Goal: Navigation & Orientation: Find specific page/section

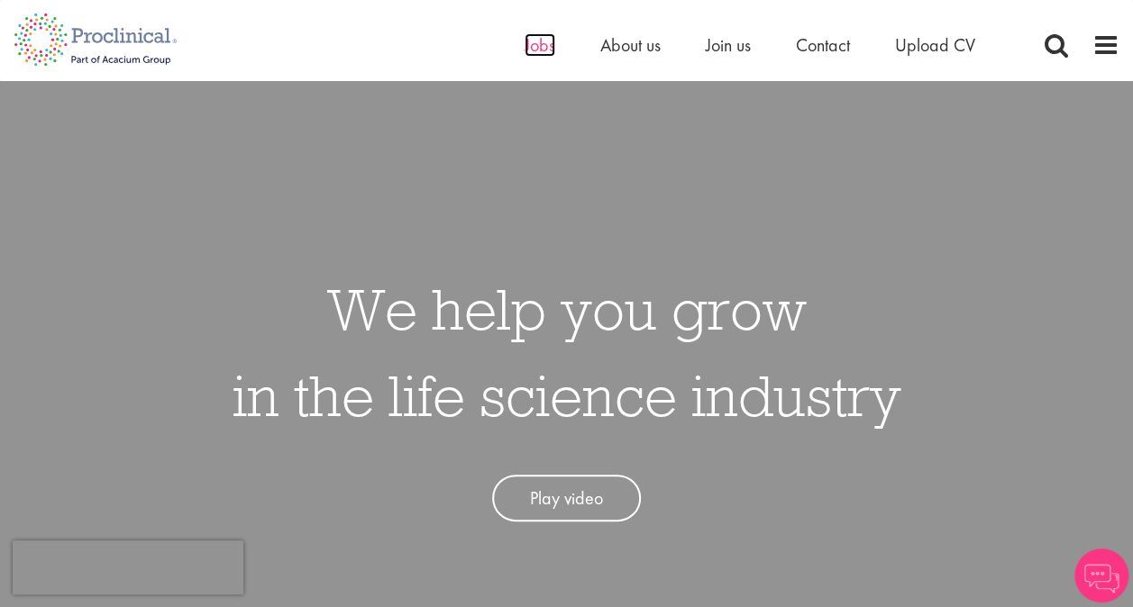
click at [537, 46] on span "Jobs" at bounding box center [540, 44] width 31 height 23
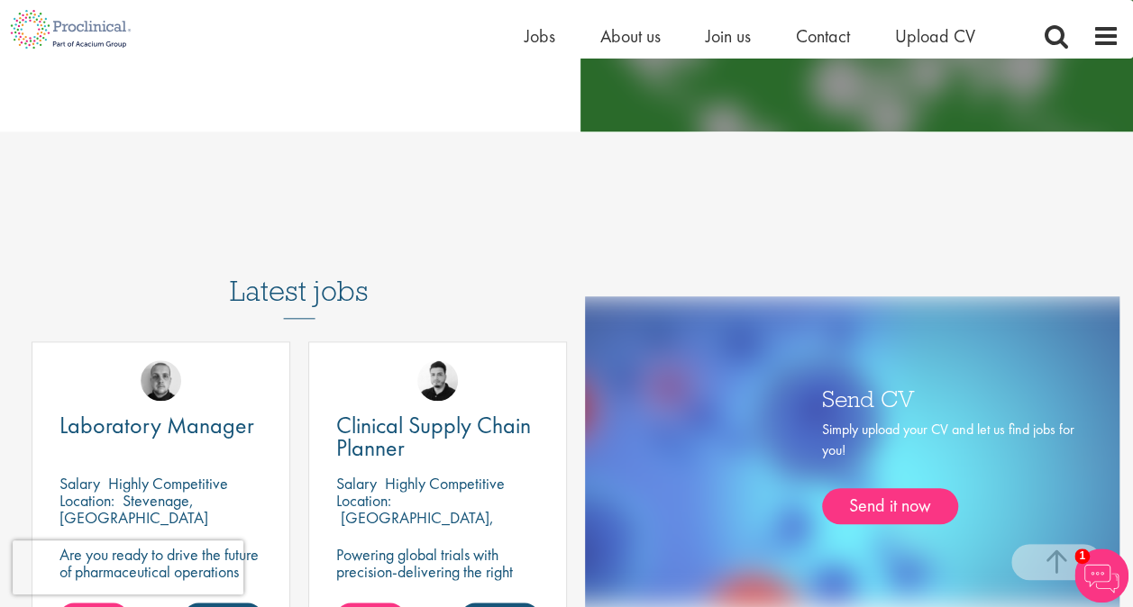
scroll to position [804, 0]
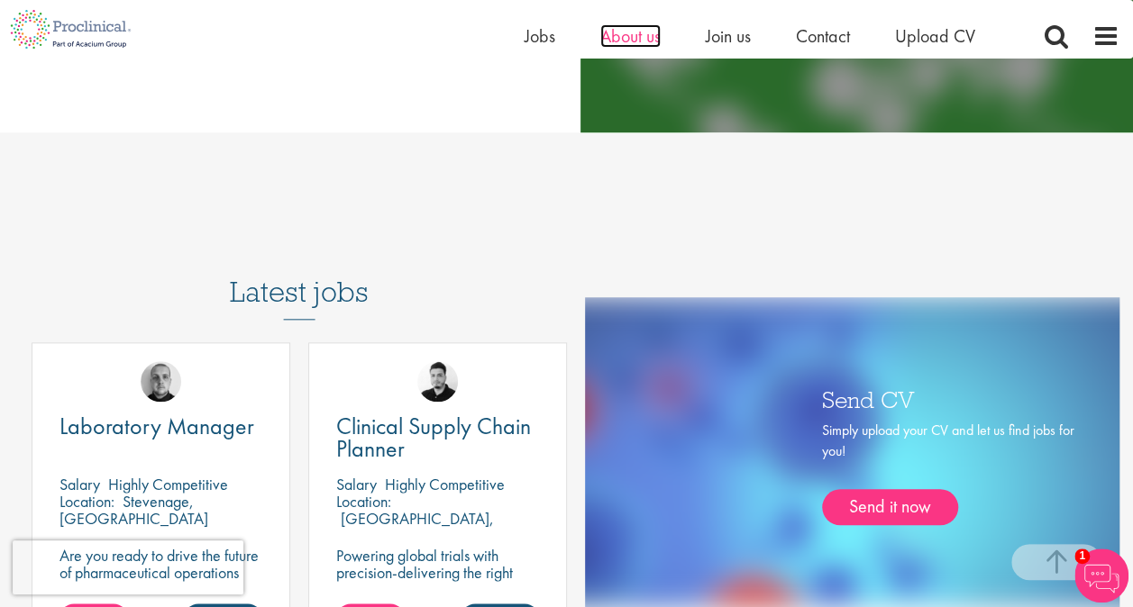
click at [633, 41] on span "About us" at bounding box center [630, 35] width 60 height 23
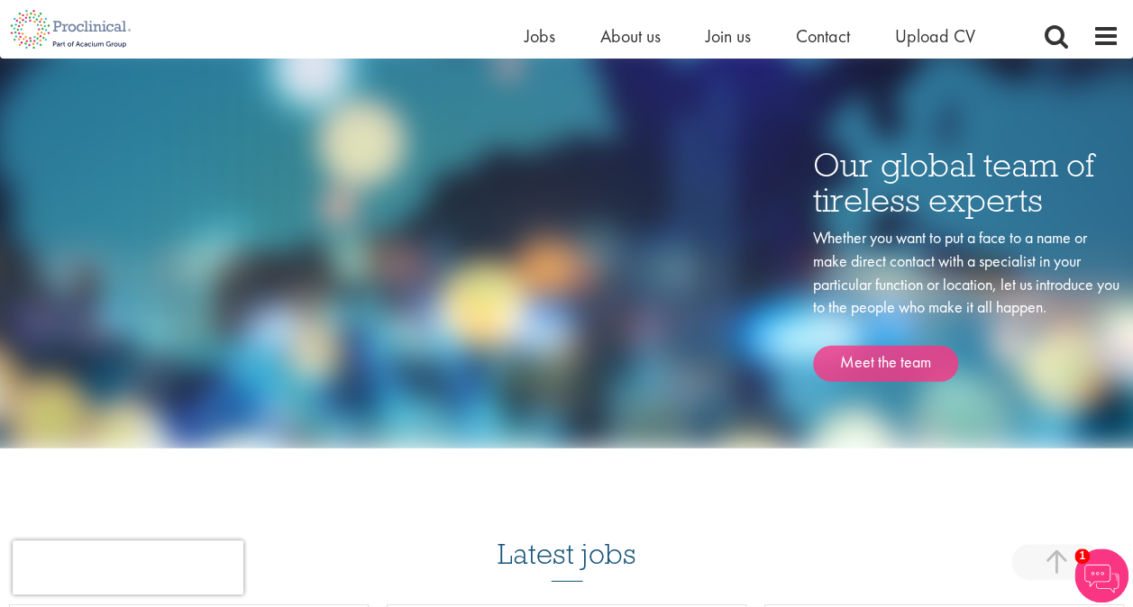
scroll to position [2323, 0]
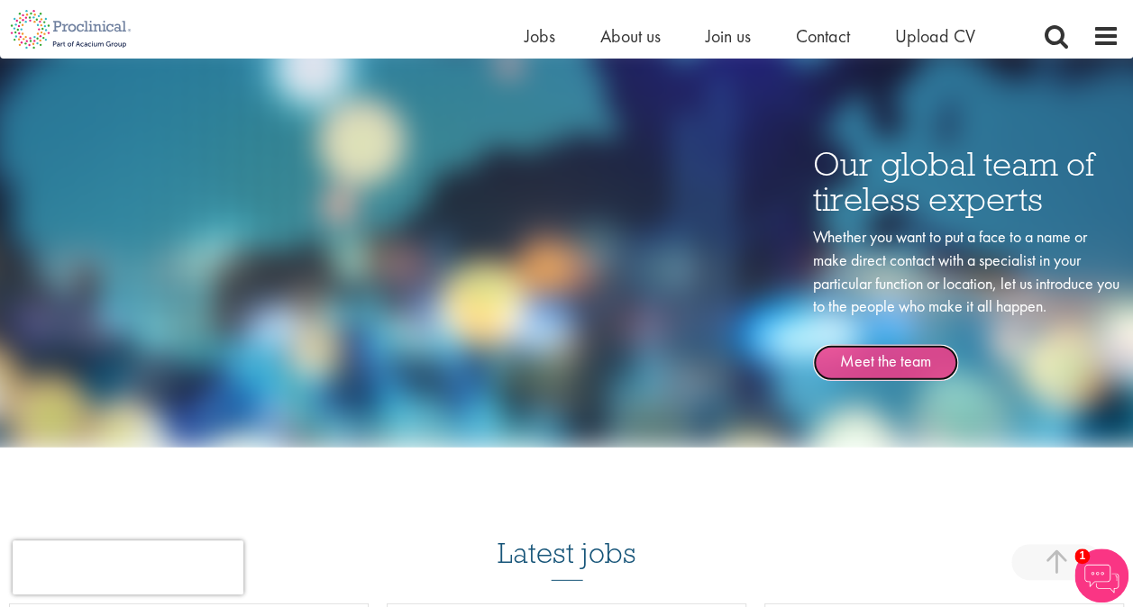
click at [878, 369] on link "Meet the team" at bounding box center [885, 363] width 145 height 36
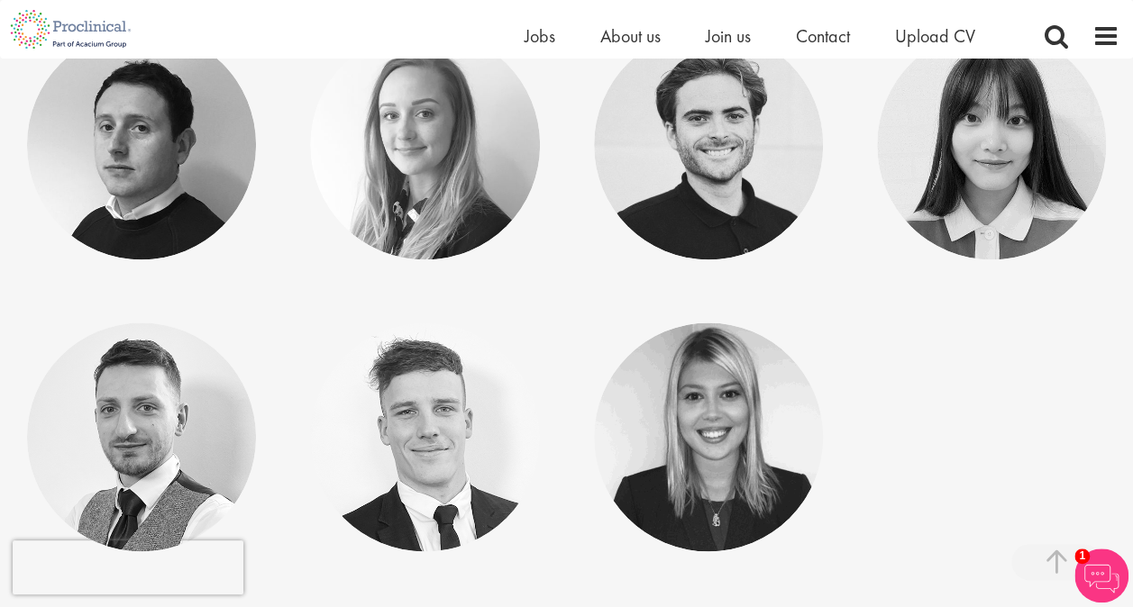
scroll to position [8234, 0]
